Goal: Information Seeking & Learning: Learn about a topic

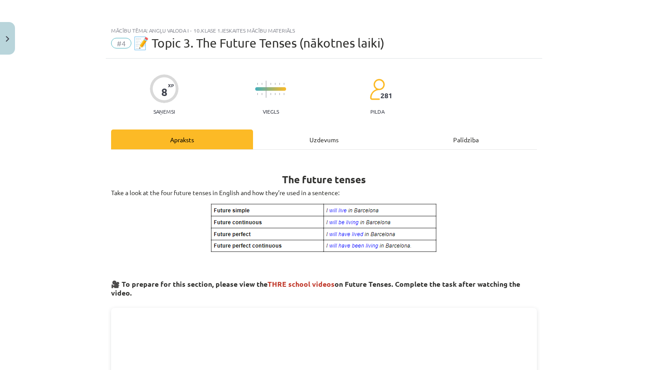
scroll to position [184, 0]
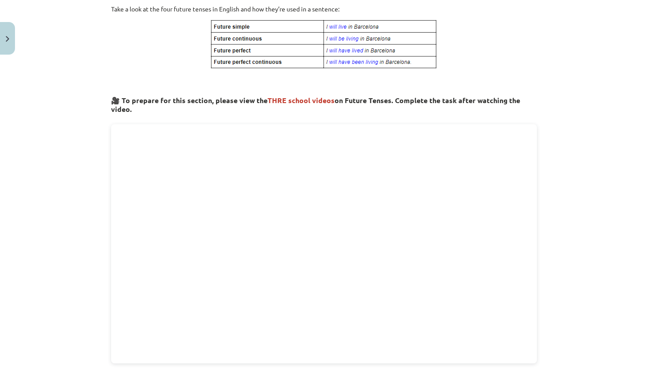
drag, startPoint x: 282, startPoint y: -51, endPoint x: 336, endPoint y: -51, distance: 53.8
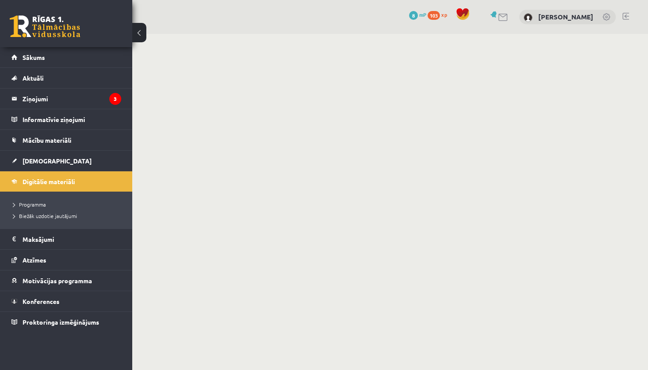
drag, startPoint x: 0, startPoint y: 0, endPoint x: 363, endPoint y: 41, distance: 365.6
click at [363, 41] on body "0 Dāvanas 8 mP 103 xp [PERSON_NAME] Sākums Aktuāli Kā mācīties eSKOLĀ Kontakti …" at bounding box center [324, 185] width 648 height 370
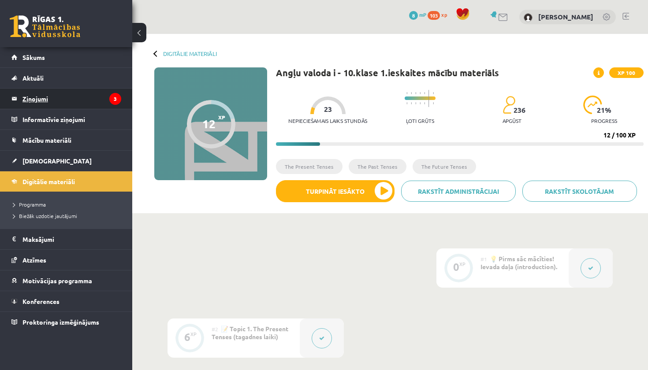
scroll to position [308, 0]
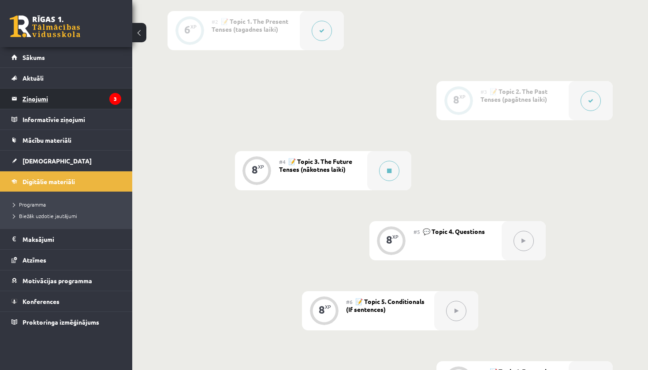
click at [87, 104] on legend "Ziņojumi 3" at bounding box center [71, 99] width 99 height 20
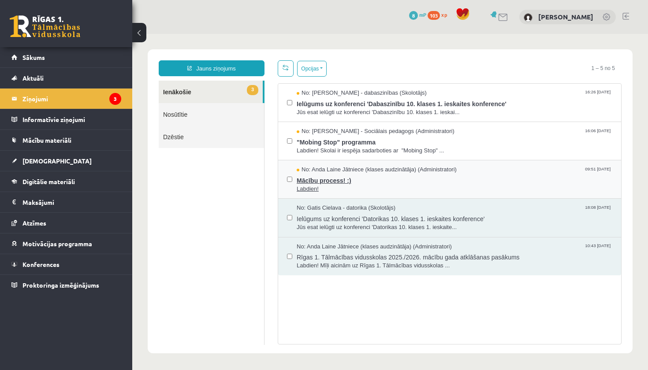
click at [403, 178] on span "Mācību process! :)" at bounding box center [455, 179] width 316 height 11
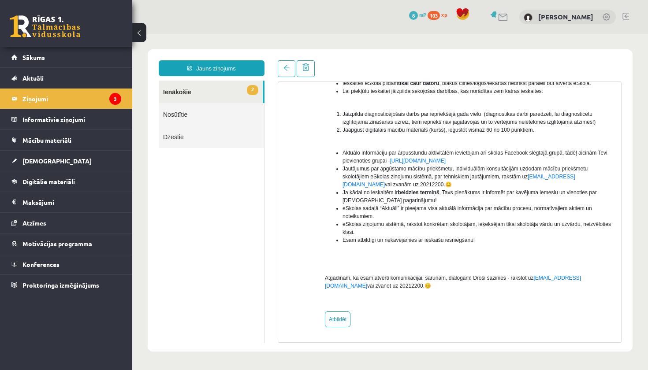
click at [184, 93] on link "2 Ienākošie" at bounding box center [211, 92] width 104 height 22
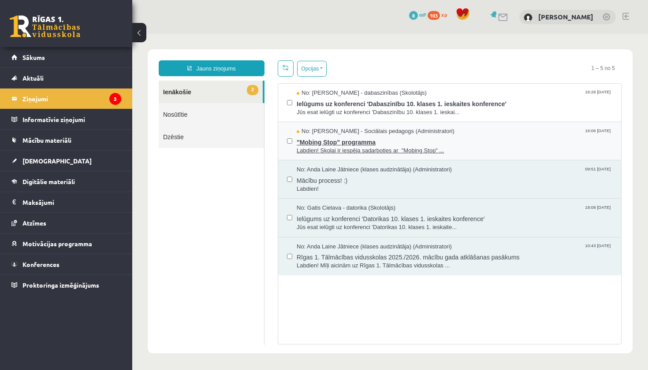
click at [321, 128] on span "No: [PERSON_NAME] - Sociālais pedagogs (Administratori)" at bounding box center [376, 131] width 158 height 8
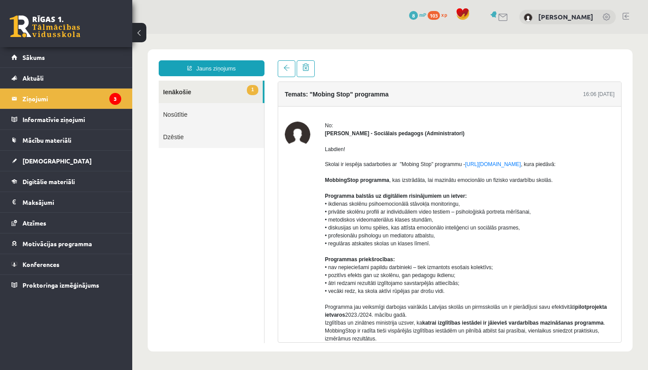
click at [234, 90] on link "1 Ienākošie" at bounding box center [211, 92] width 104 height 22
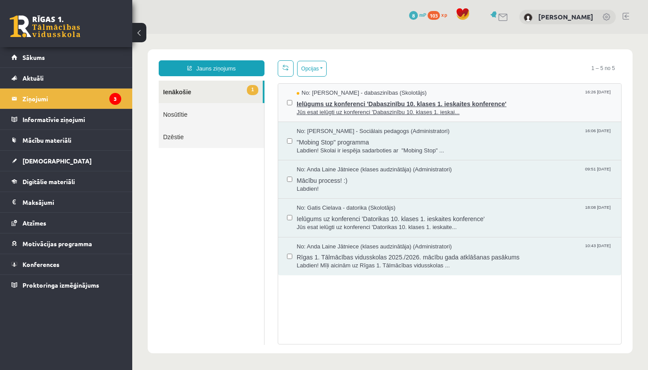
click at [321, 104] on span "Ielūgums uz konferenci 'Dabaszinību 10. klases 1. ieskaites konference'" at bounding box center [455, 102] width 316 height 11
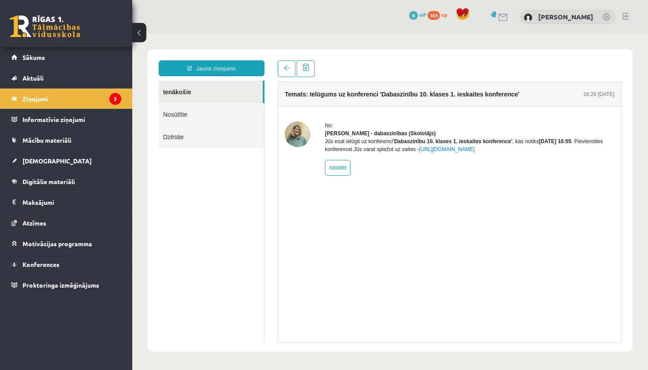
click at [239, 90] on link "Ienākošie" at bounding box center [211, 92] width 104 height 22
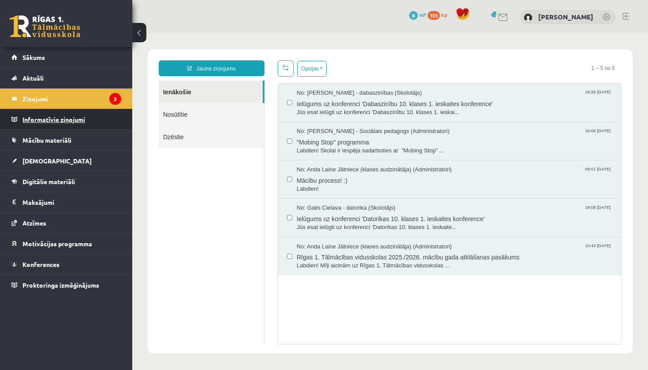
click at [69, 122] on legend "Informatīvie ziņojumi 0" at bounding box center [71, 119] width 99 height 20
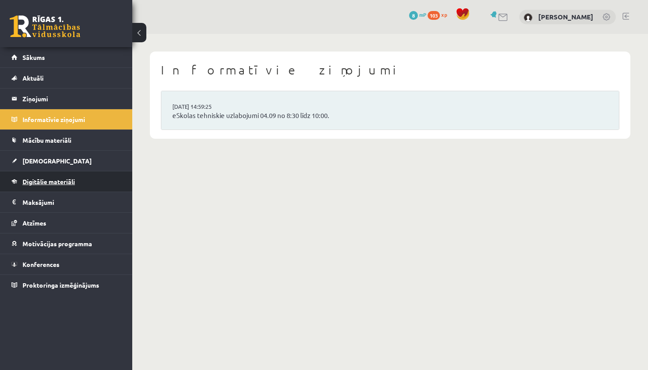
click at [65, 181] on span "Digitālie materiāli" at bounding box center [48, 182] width 52 height 8
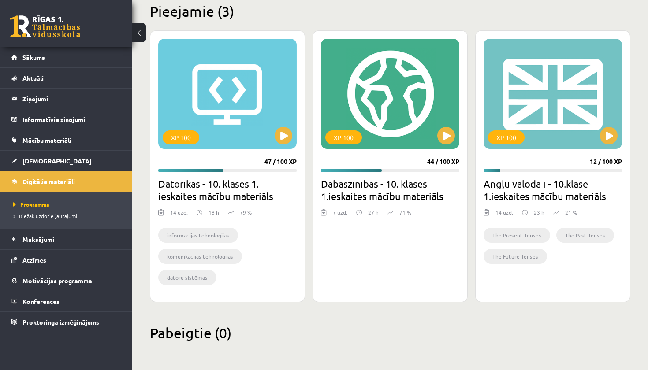
scroll to position [220, 0]
